Goal: Task Accomplishment & Management: Manage account settings

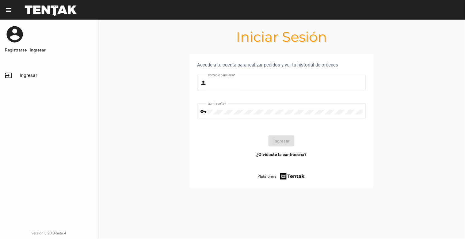
type input "[EMAIL_ADDRESS][DOMAIN_NAME]"
click at [274, 143] on button "Ingresar" at bounding box center [282, 140] width 26 height 11
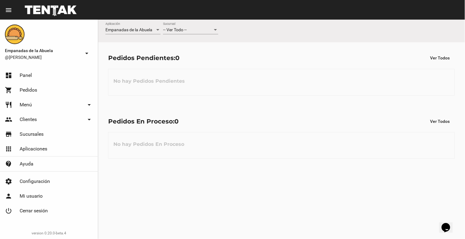
click at [216, 31] on div at bounding box center [216, 30] width 6 height 5
click at [212, 54] on span "Lomas de Zamora" at bounding box center [190, 55] width 55 height 13
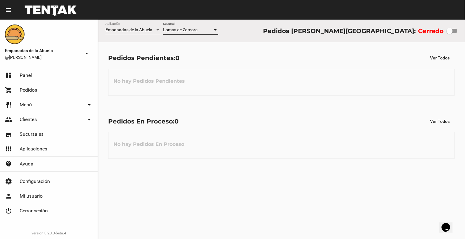
click at [450, 32] on div at bounding box center [450, 31] width 6 height 6
click at [450, 33] on input "checkbox" at bounding box center [449, 33] width 0 height 0
checkbox input "true"
